Goal: Check status: Check status

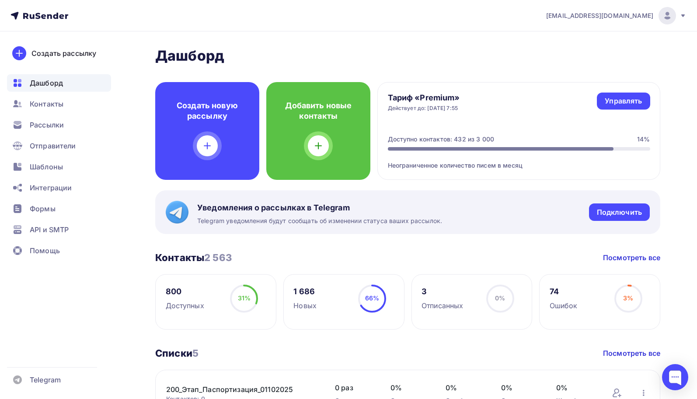
scroll to position [452, 0]
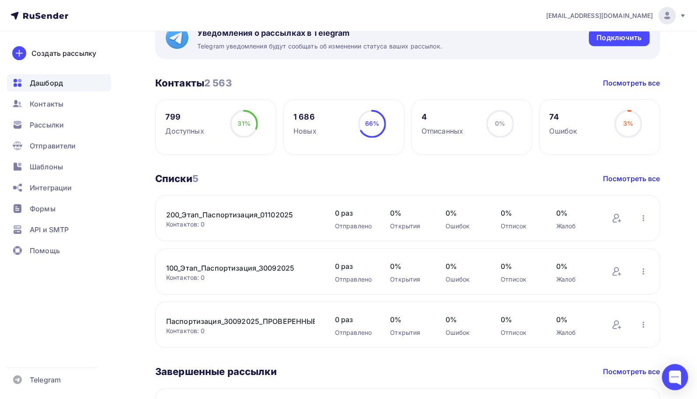
scroll to position [219, 0]
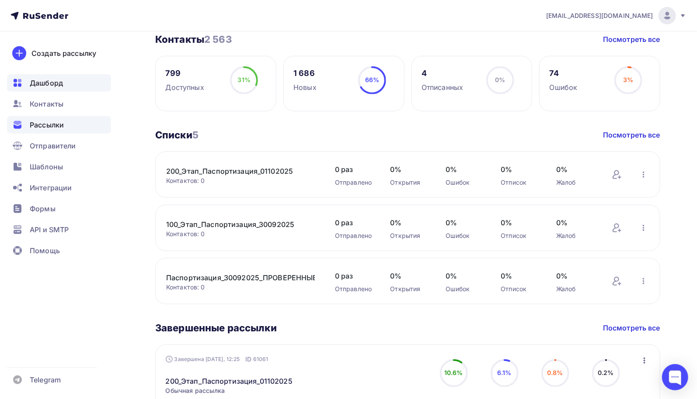
click at [55, 127] on span "Рассылки" at bounding box center [47, 125] width 34 height 10
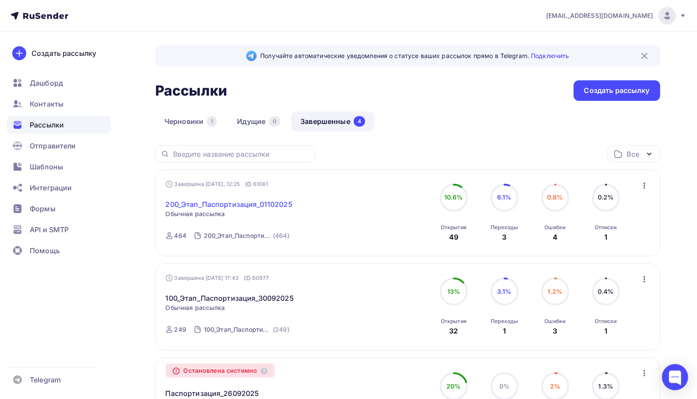
click at [266, 202] on link "200_Этап_Паспортизация_01102025" at bounding box center [229, 204] width 127 height 10
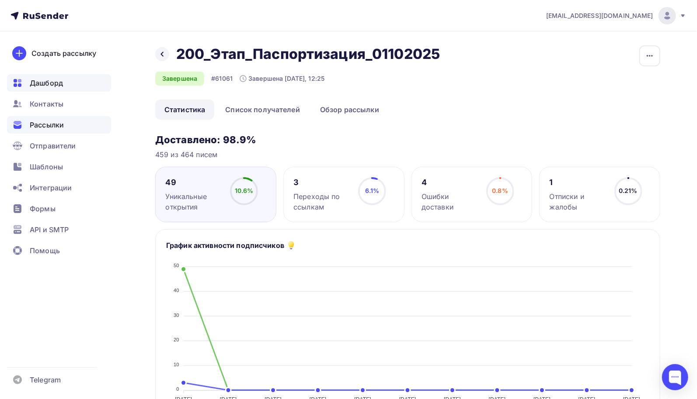
click at [56, 84] on span "Дашборд" at bounding box center [46, 83] width 33 height 10
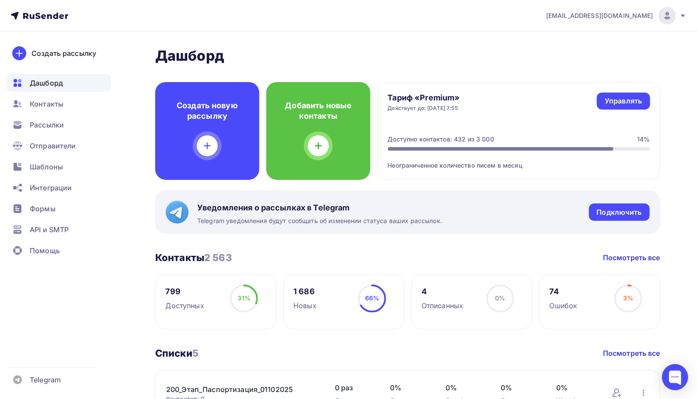
click at [54, 85] on span "Дашборд" at bounding box center [46, 83] width 33 height 10
